Goal: Transaction & Acquisition: Purchase product/service

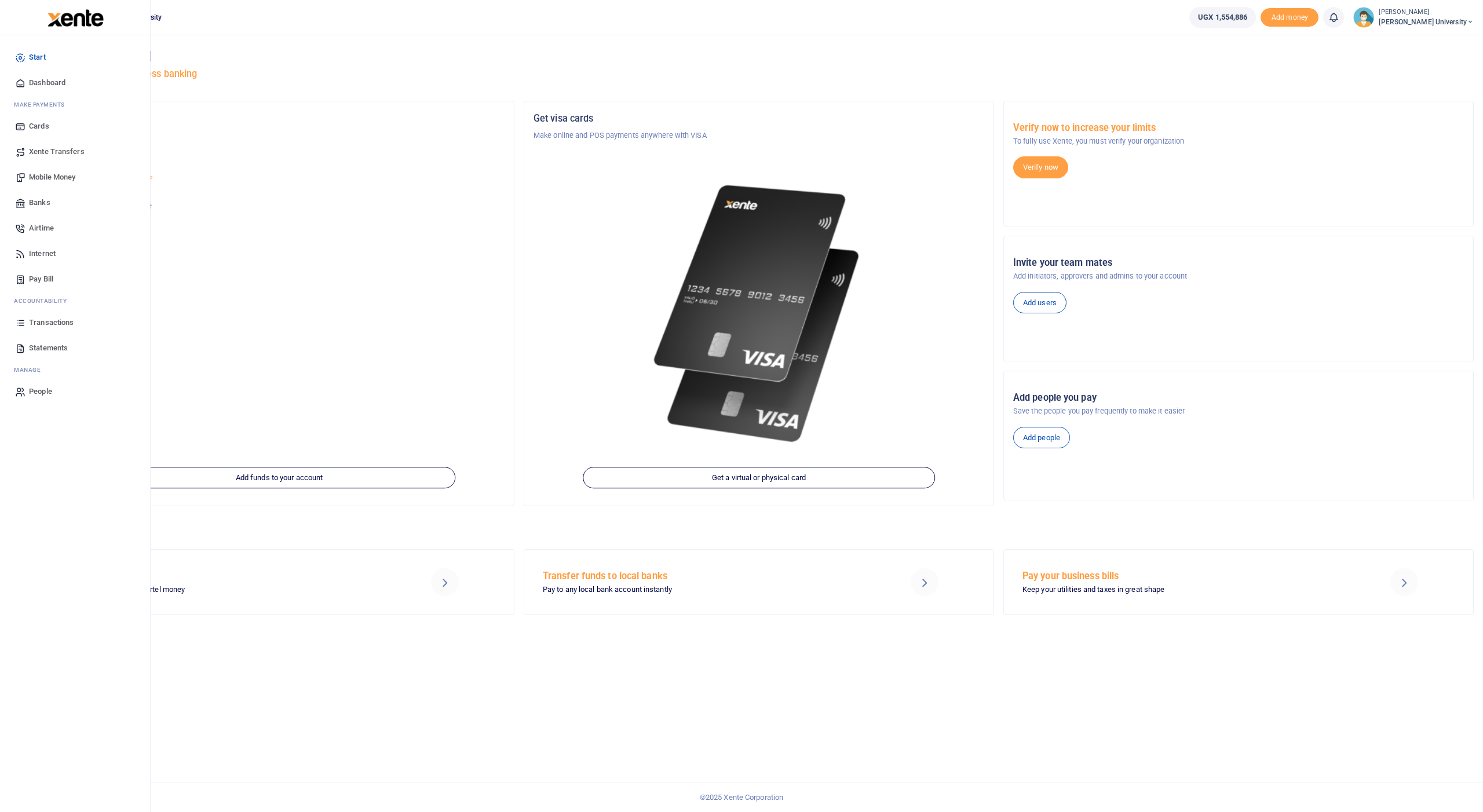
click at [48, 175] on span "Mobile Money" at bounding box center [52, 177] width 46 height 11
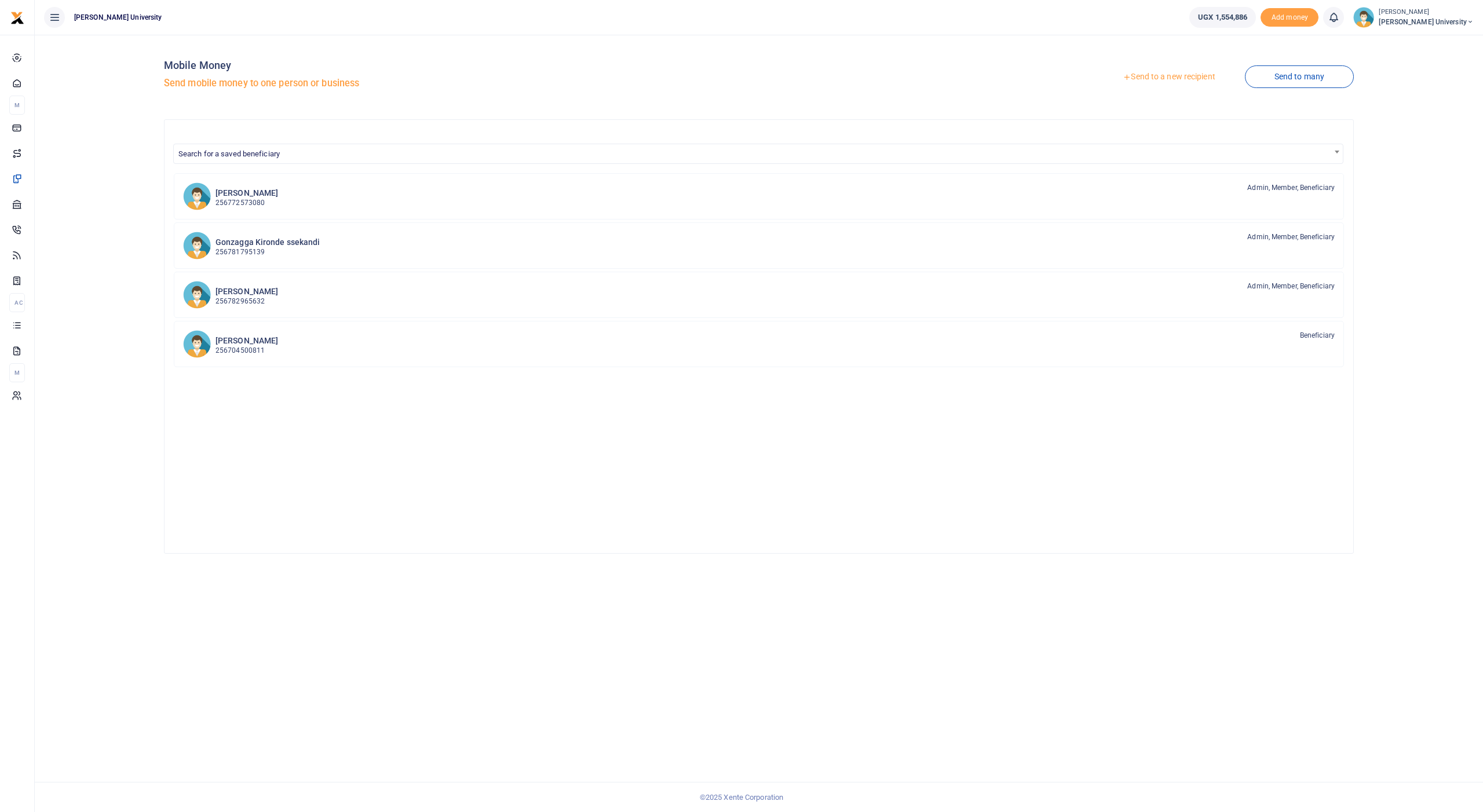
click at [1149, 74] on link "Send to a new recipient" at bounding box center [1168, 77] width 151 height 21
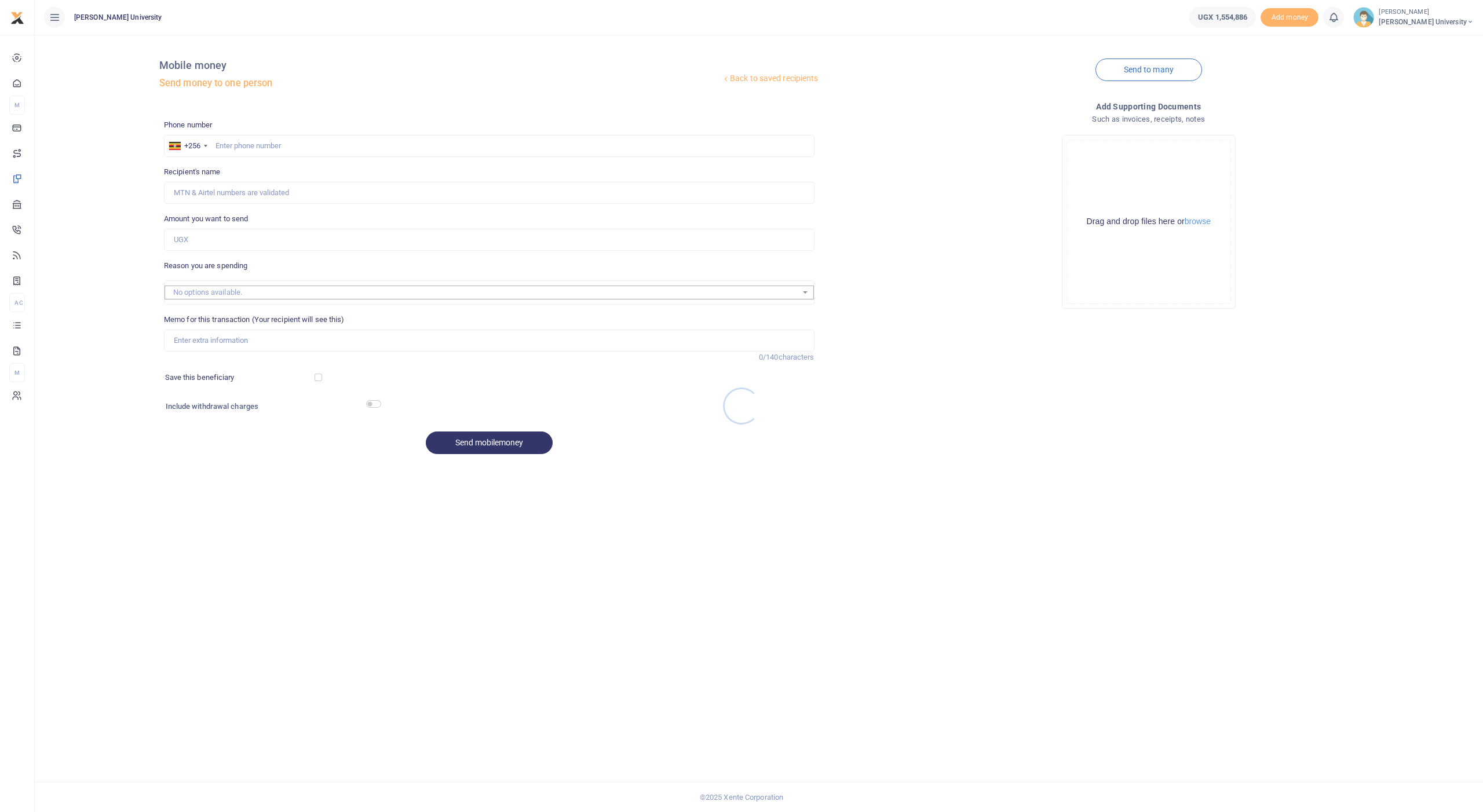
click at [252, 140] on div at bounding box center [741, 406] width 1483 height 812
click at [251, 145] on div at bounding box center [741, 406] width 1483 height 812
click at [255, 142] on input "text" at bounding box center [489, 146] width 651 height 22
type input "775443655"
type input "Ninsiima [PERSON_NAME]"
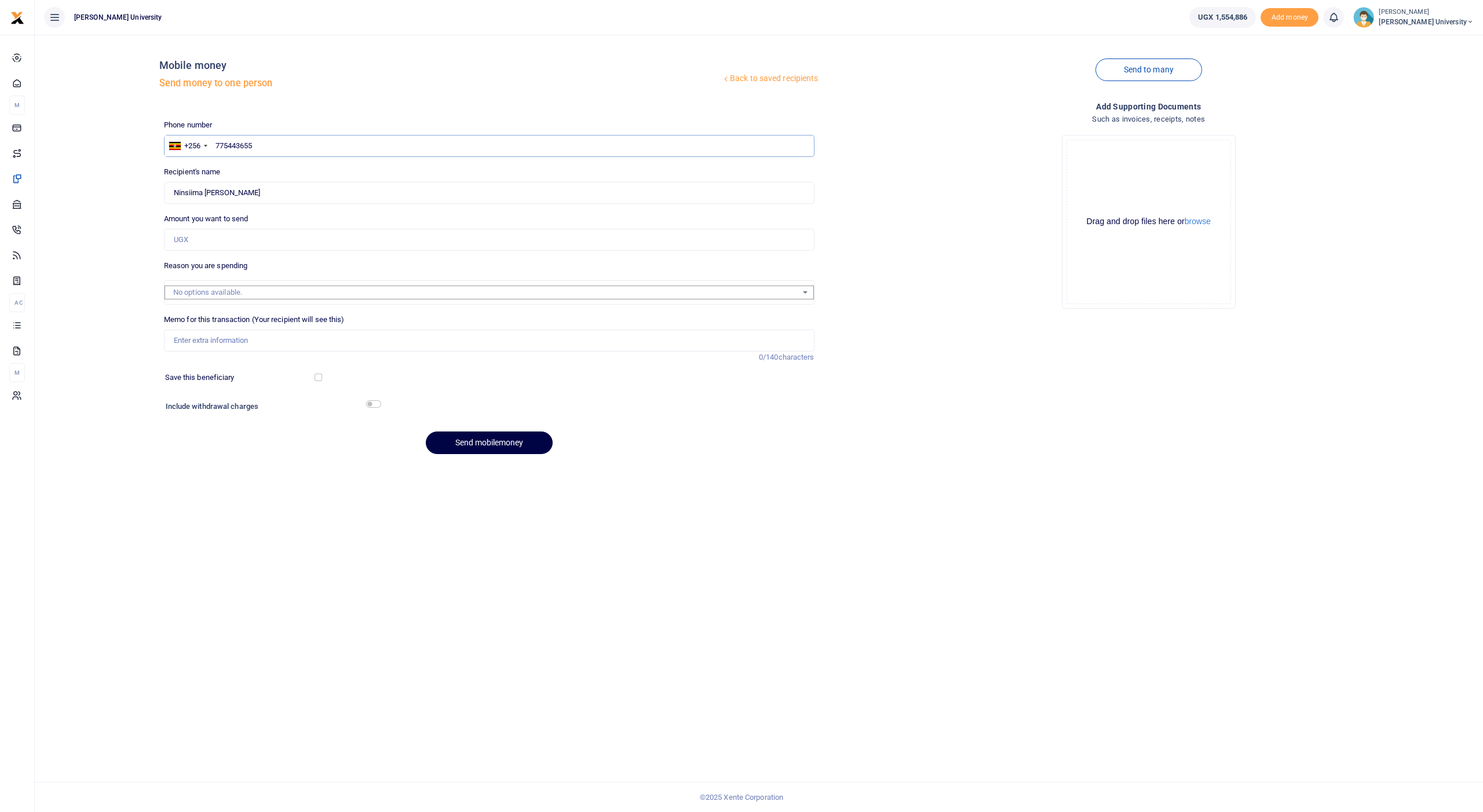
type input "775443655"
click at [188, 237] on input "Amount you want to send" at bounding box center [489, 239] width 651 height 22
type input "1,000,000"
click at [370, 400] on input "checkbox" at bounding box center [374, 404] width 15 height 8
click at [373, 400] on input "checkbox" at bounding box center [374, 404] width 15 height 8
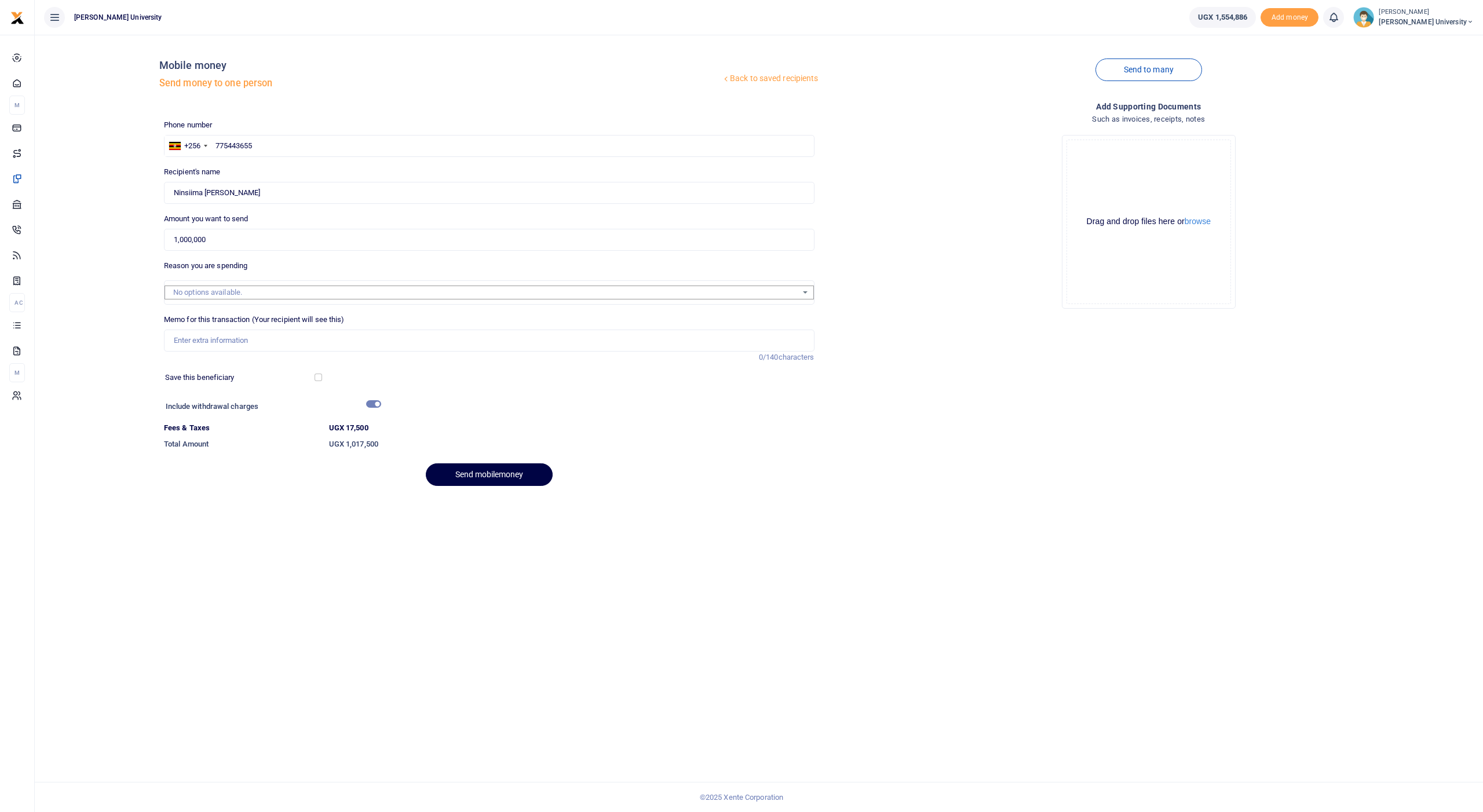
checkbox input "false"
